Goal: Task Accomplishment & Management: Manage account settings

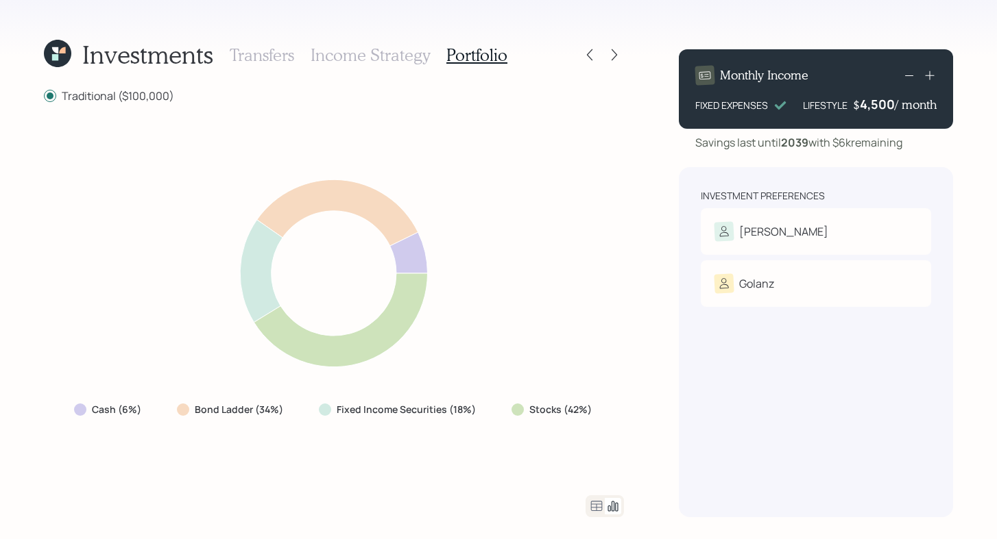
click at [827, 419] on div "Investment Preferences [PERSON_NAME] Risk Tolerance: Moderately conservative Go…" at bounding box center [816, 342] width 274 height 350
click at [57, 51] on icon at bounding box center [55, 50] width 6 height 6
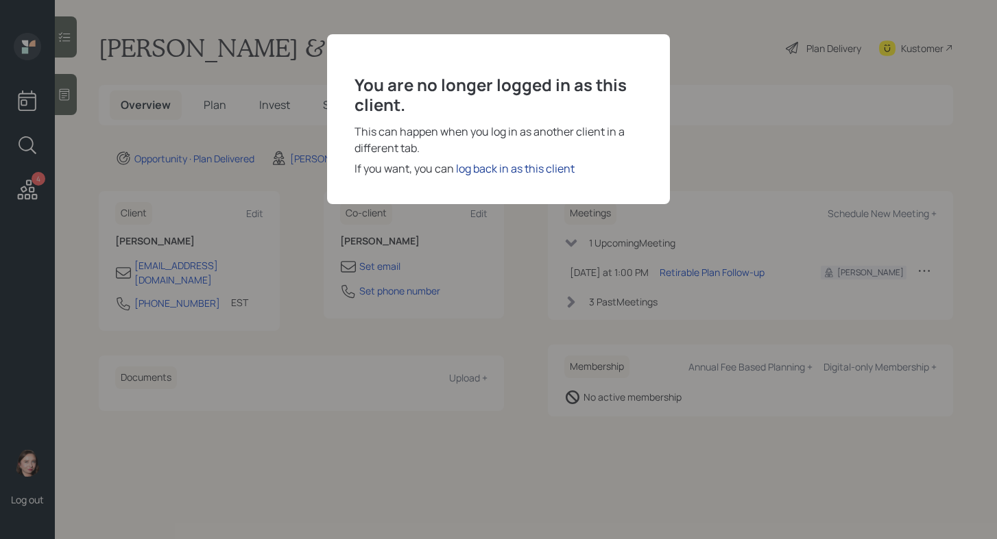
click at [550, 166] on div "log back in as this client" at bounding box center [515, 168] width 119 height 16
